Goal: Transaction & Acquisition: Subscribe to service/newsletter

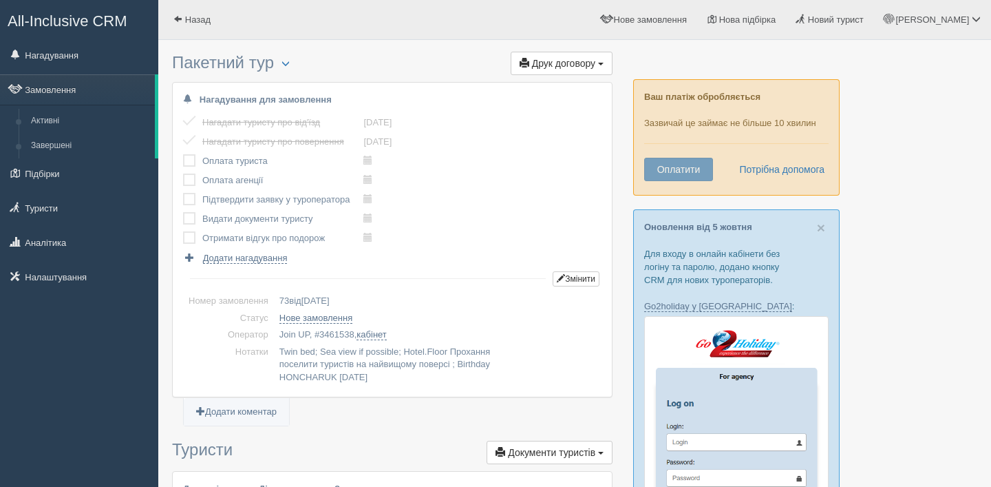
click at [687, 178] on button "Оплатити" at bounding box center [678, 169] width 69 height 23
click at [689, 172] on button "Оплатити" at bounding box center [678, 169] width 69 height 23
click at [723, 131] on div "Ваш платіж обробляється Зазвичай це займає не більше 10 хвилин Оплатити Потрібн…" at bounding box center [736, 137] width 206 height 116
click at [679, 180] on button "Оплатити" at bounding box center [678, 169] width 69 height 23
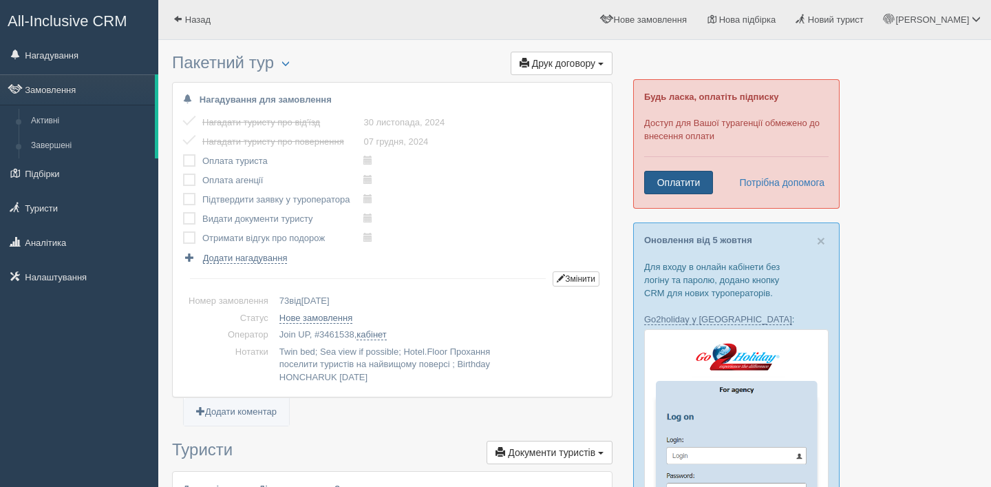
click at [694, 180] on link "Оплатити" at bounding box center [678, 182] width 69 height 23
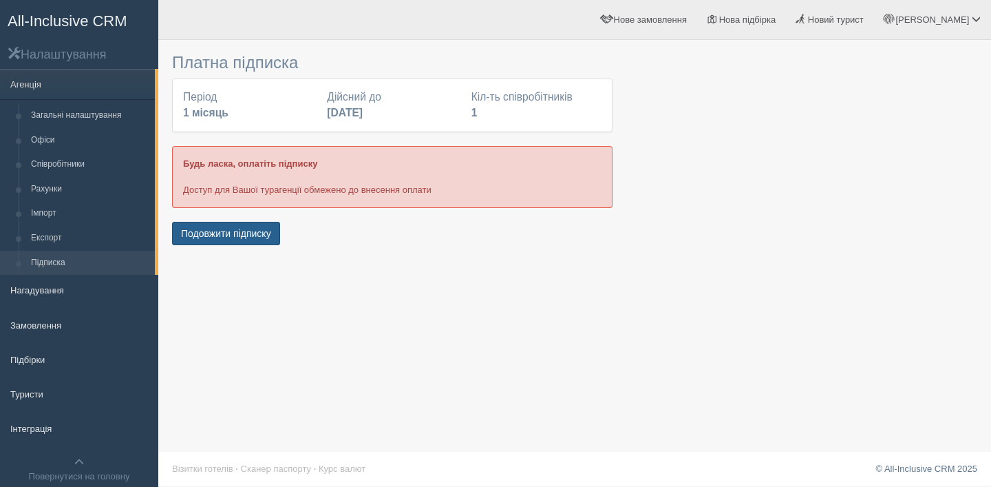
click at [256, 231] on button "Подовжити підписку" at bounding box center [226, 233] width 108 height 23
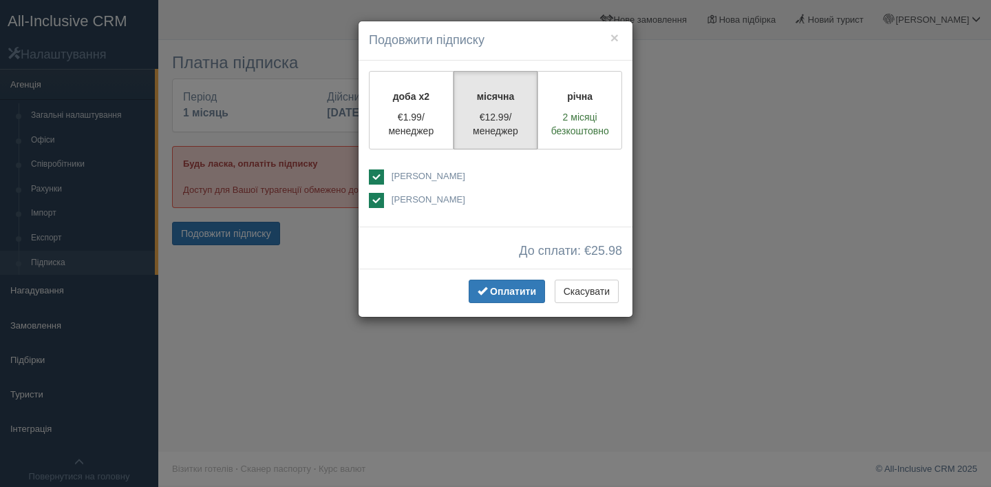
click at [407, 173] on span "[PERSON_NAME]" at bounding box center [429, 176] width 74 height 10
checkbox input "false"
click at [496, 289] on span "Оплатити" at bounding box center [513, 291] width 46 height 11
